Goal: Find specific page/section: Find specific page/section

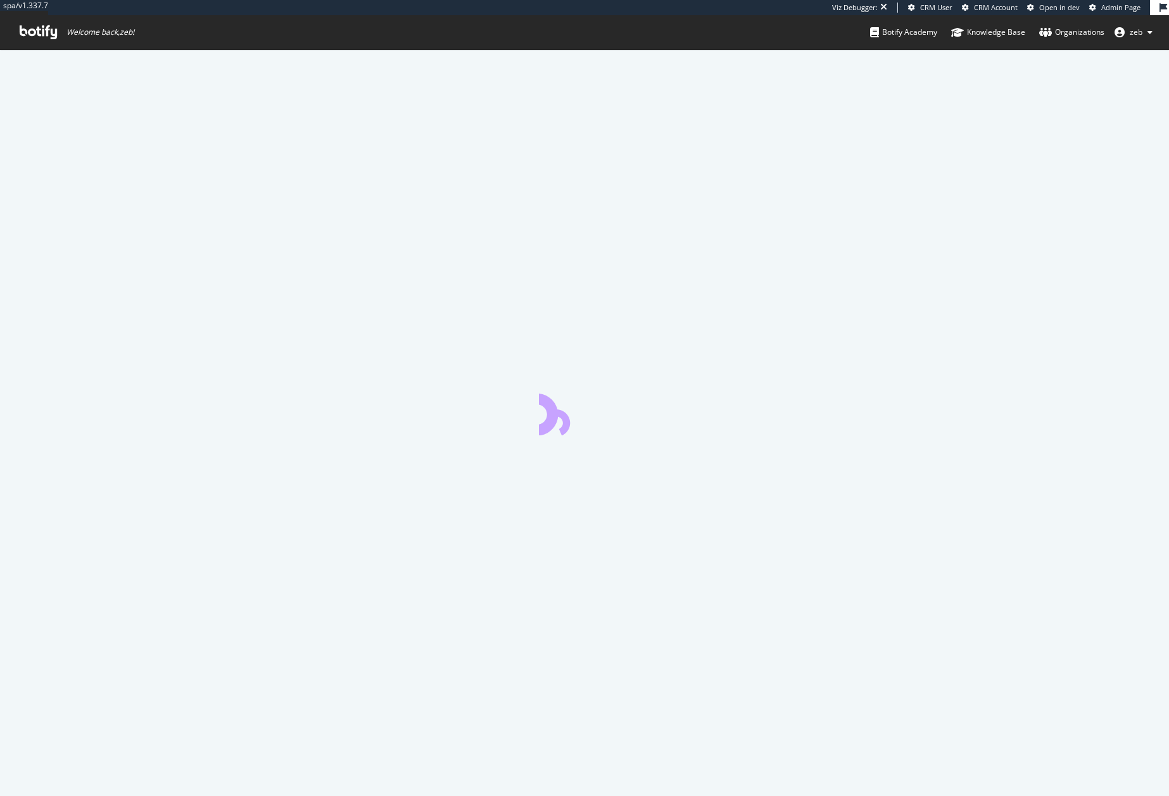
click at [1139, 31] on span "zeb" at bounding box center [1135, 32] width 13 height 11
click at [1123, 8] on span "Admin Page" at bounding box center [1120, 7] width 39 height 9
